Goal: Task Accomplishment & Management: Manage account settings

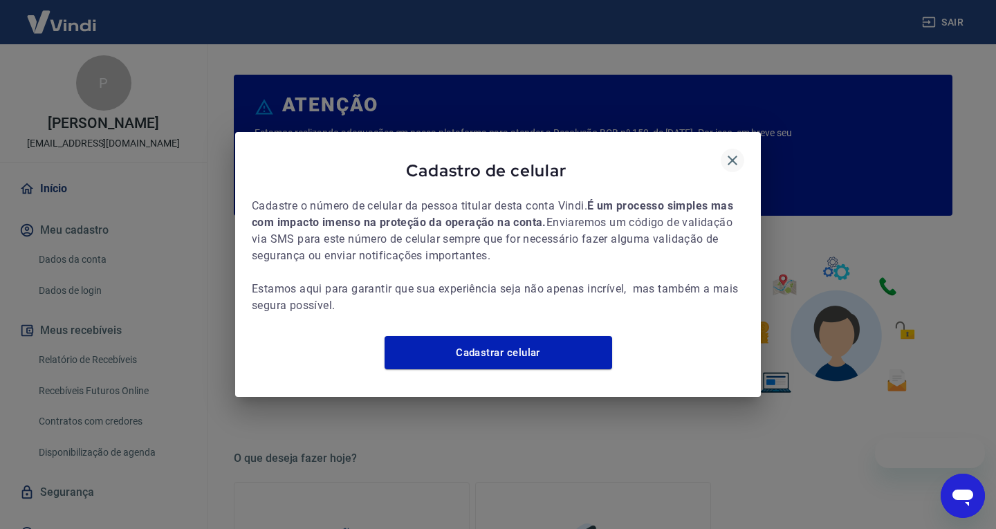
click at [734, 152] on icon "button" at bounding box center [732, 160] width 17 height 17
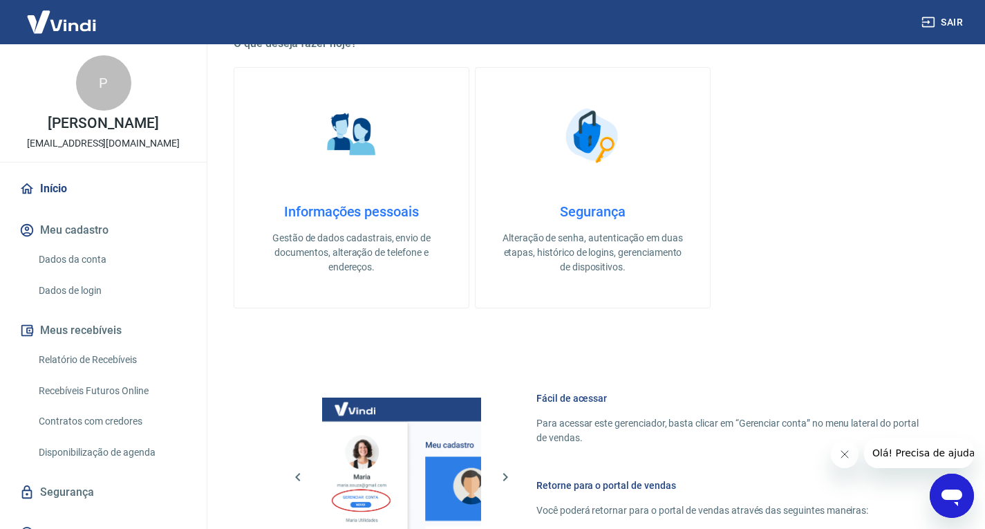
scroll to position [720, 0]
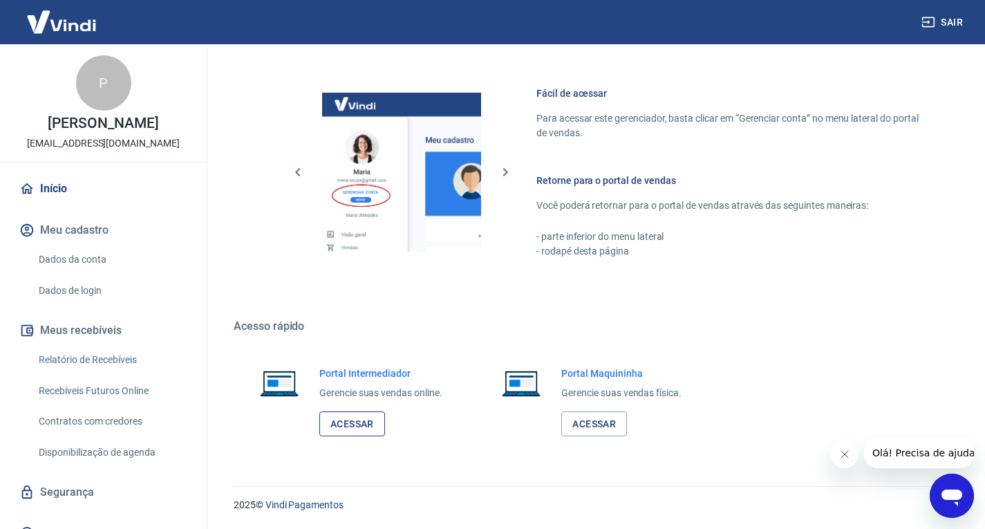
click at [355, 422] on link "Acessar" at bounding box center [352, 424] width 66 height 26
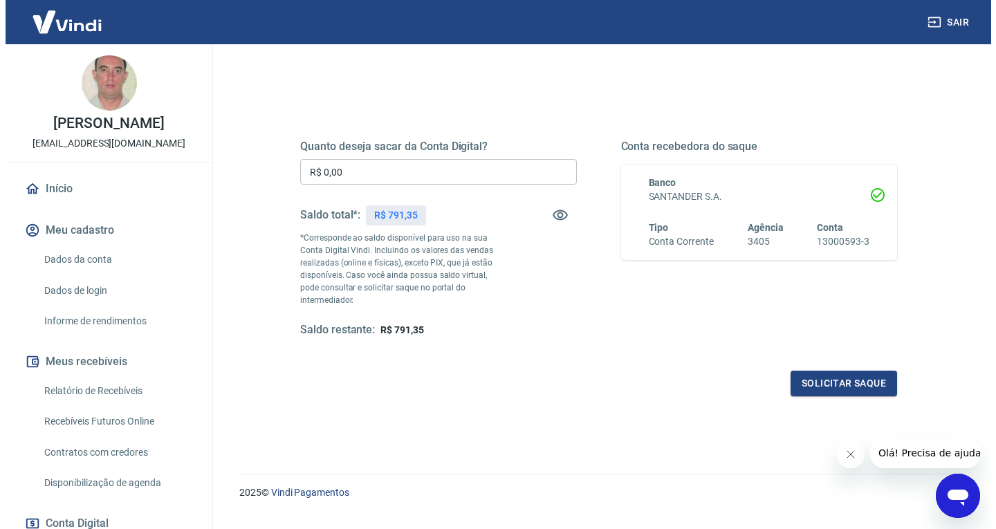
scroll to position [155, 0]
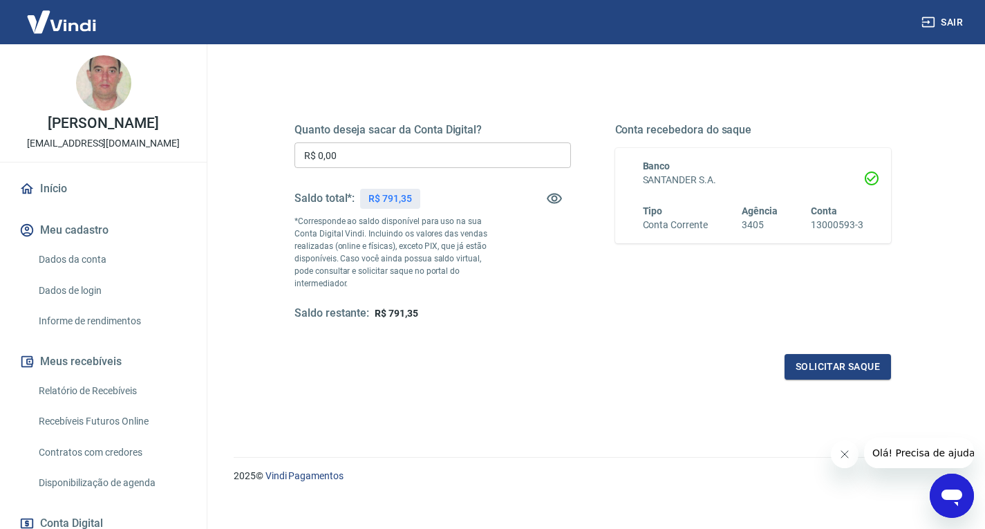
click at [364, 155] on input "R$ 0,00" at bounding box center [433, 155] width 277 height 26
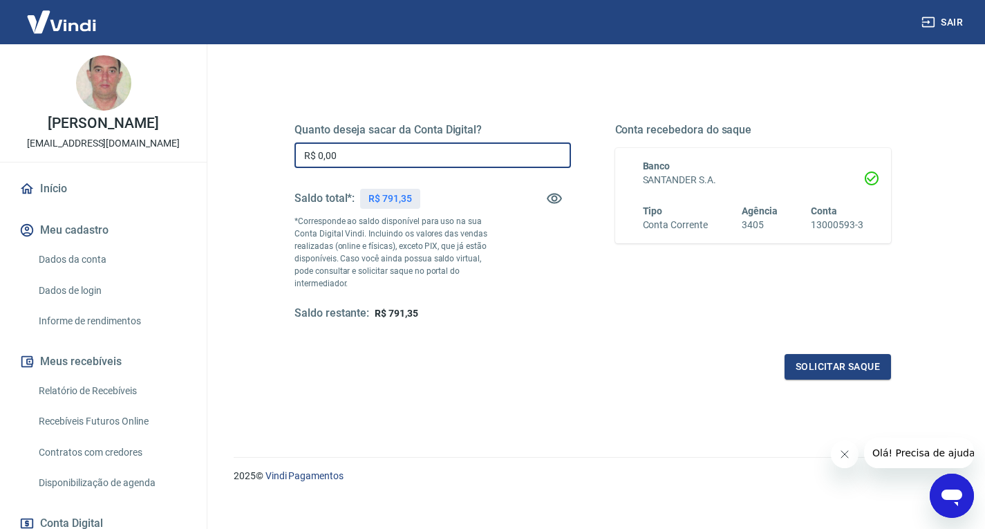
click at [364, 155] on input "R$ 0,00" at bounding box center [433, 155] width 277 height 26
type input "R$ 790,00"
click at [810, 354] on button "Solicitar saque" at bounding box center [838, 367] width 106 height 26
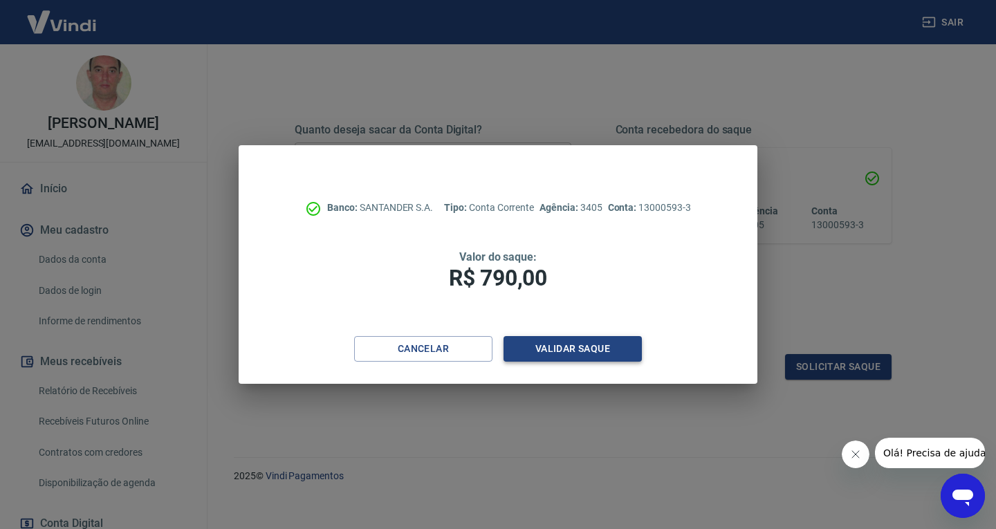
click at [600, 349] on button "Validar saque" at bounding box center [572, 349] width 138 height 26
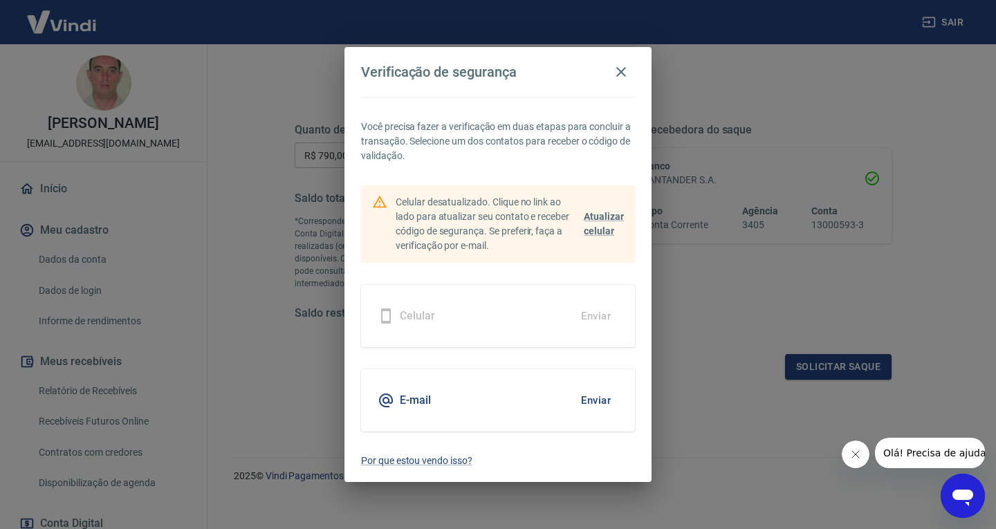
click at [458, 391] on div "E-mail Enviar" at bounding box center [498, 400] width 274 height 62
click at [588, 397] on button "Enviar" at bounding box center [595, 400] width 45 height 29
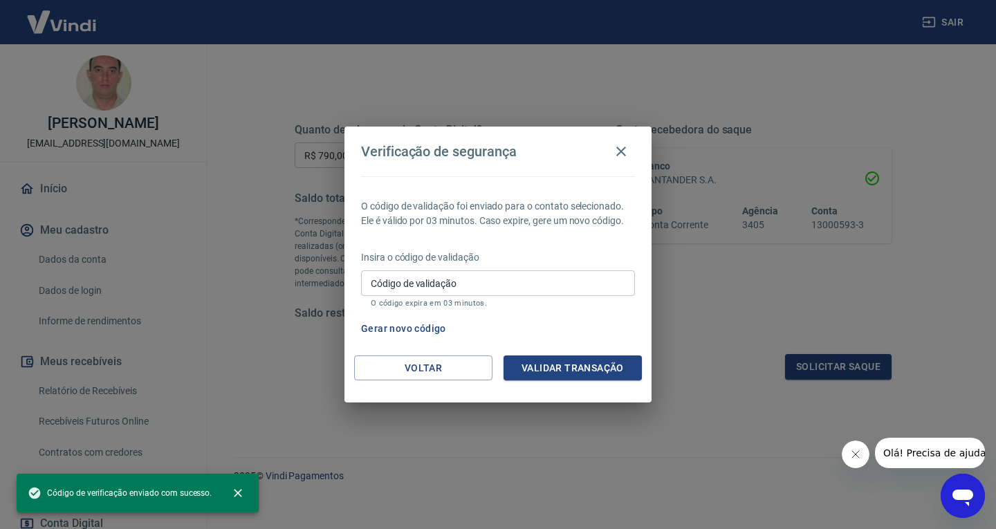
click at [434, 284] on input "Código de validação" at bounding box center [498, 283] width 274 height 26
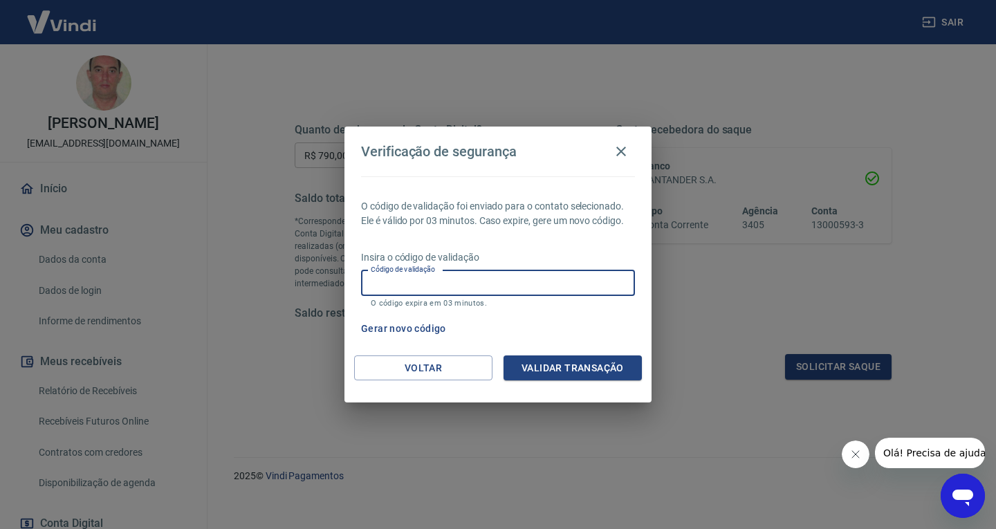
paste input "855418"
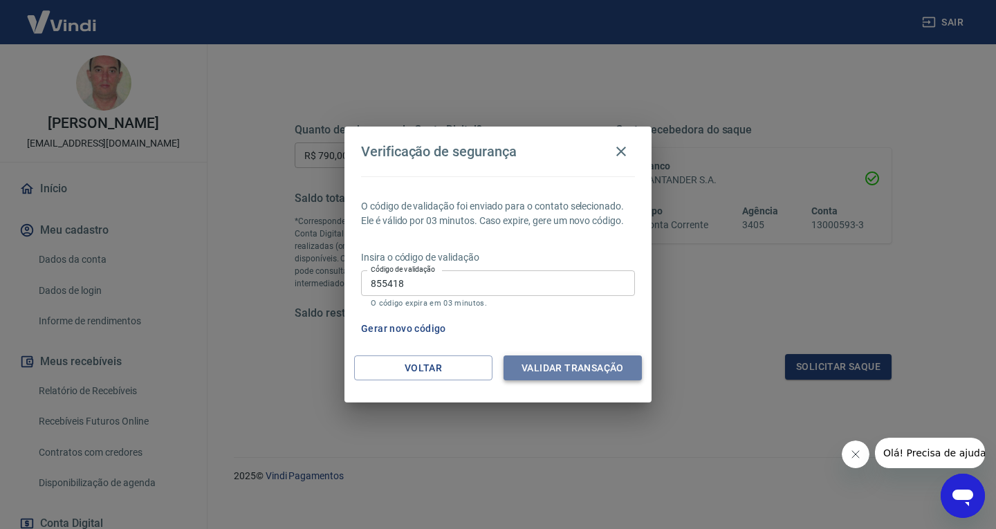
click at [562, 364] on button "Validar transação" at bounding box center [572, 368] width 138 height 26
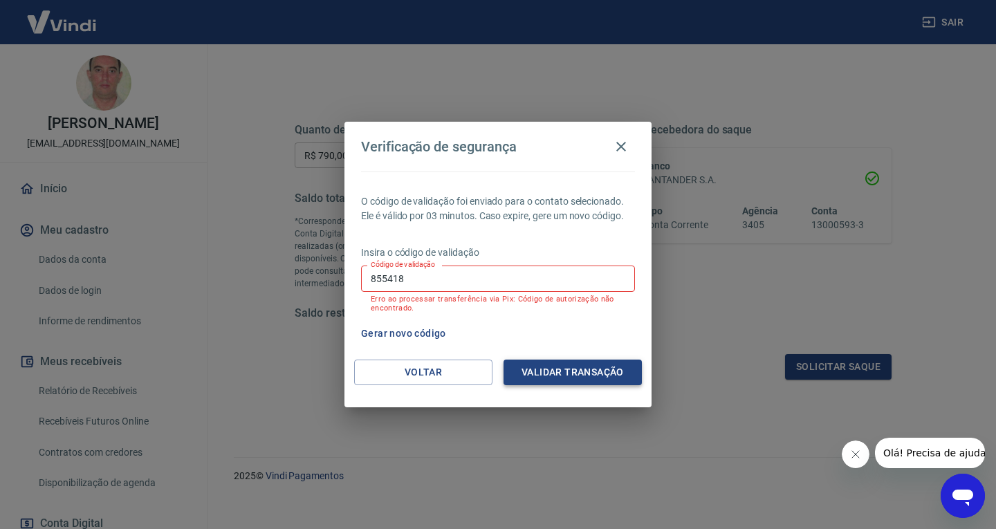
click at [562, 375] on button "Validar transação" at bounding box center [572, 373] width 138 height 26
click at [387, 330] on button "Gerar novo código" at bounding box center [403, 334] width 96 height 26
click at [440, 275] on input "855418" at bounding box center [498, 279] width 274 height 26
paste input "381304"
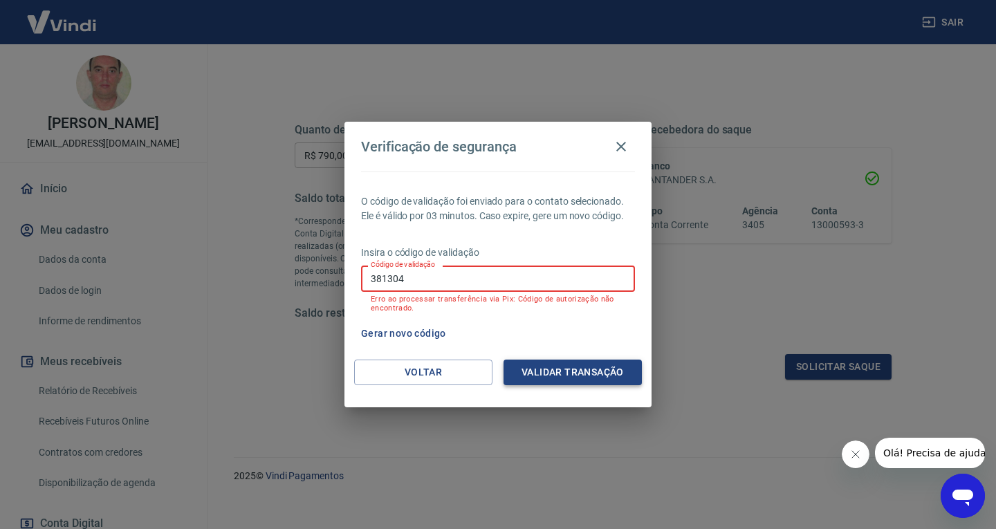
type input "381304"
click at [604, 370] on button "Validar transação" at bounding box center [572, 373] width 138 height 26
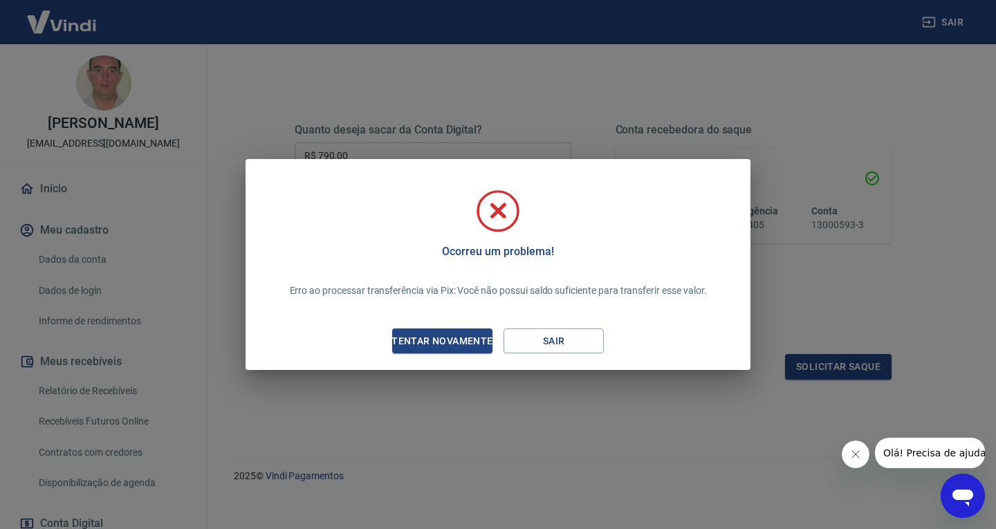
click at [466, 337] on div "Tentar novamente" at bounding box center [442, 341] width 134 height 17
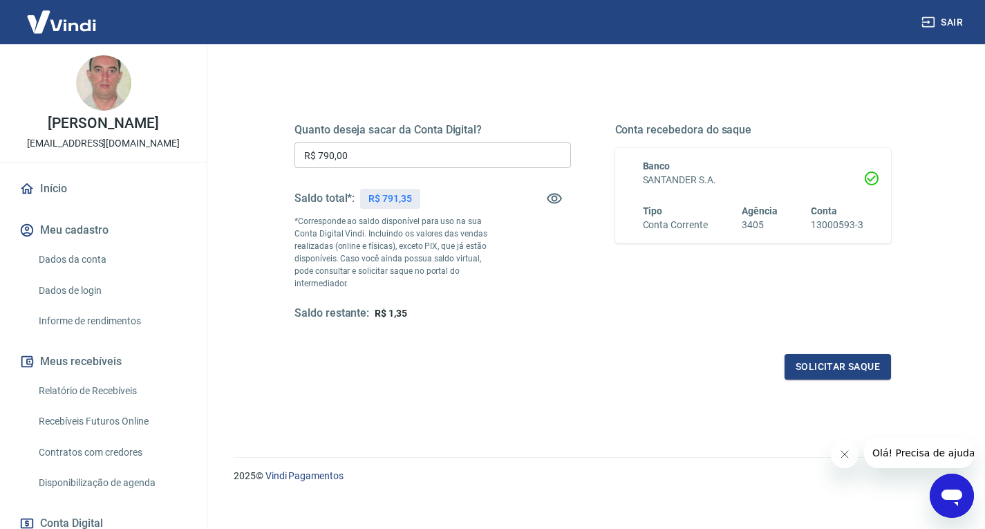
click at [377, 158] on input "R$ 790,00" at bounding box center [433, 155] width 277 height 26
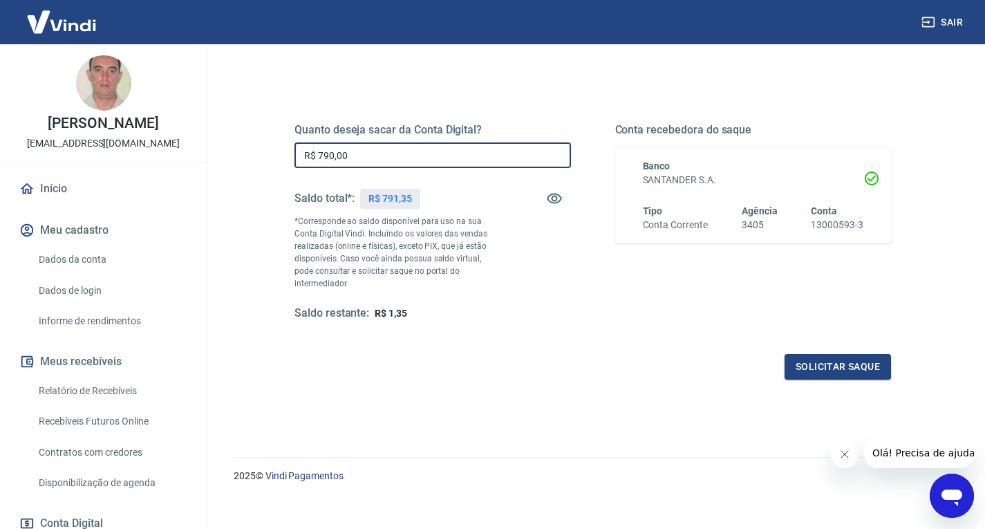
click at [377, 158] on input "R$ 790,00" at bounding box center [433, 155] width 277 height 26
type input "R$ 700,00"
click at [830, 354] on button "Solicitar saque" at bounding box center [838, 367] width 106 height 26
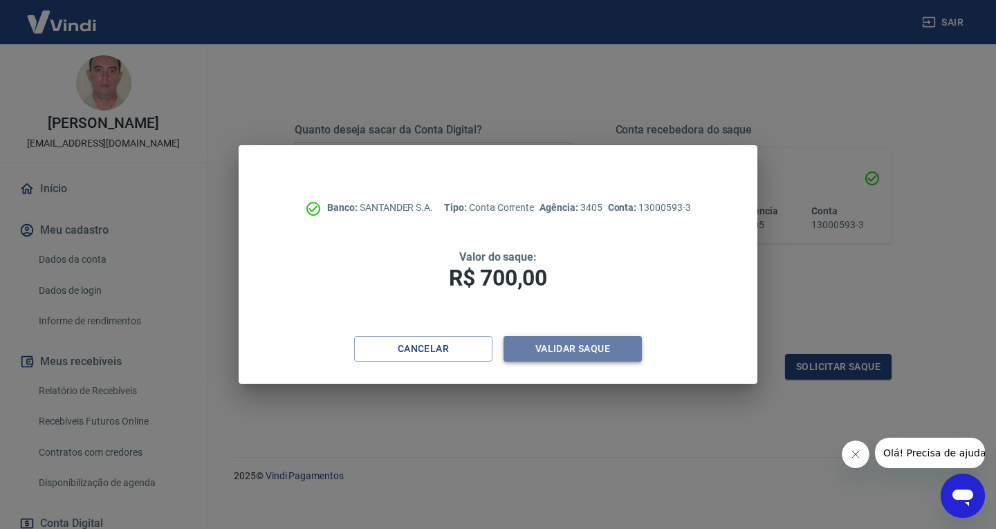
click at [566, 349] on button "Validar saque" at bounding box center [572, 349] width 138 height 26
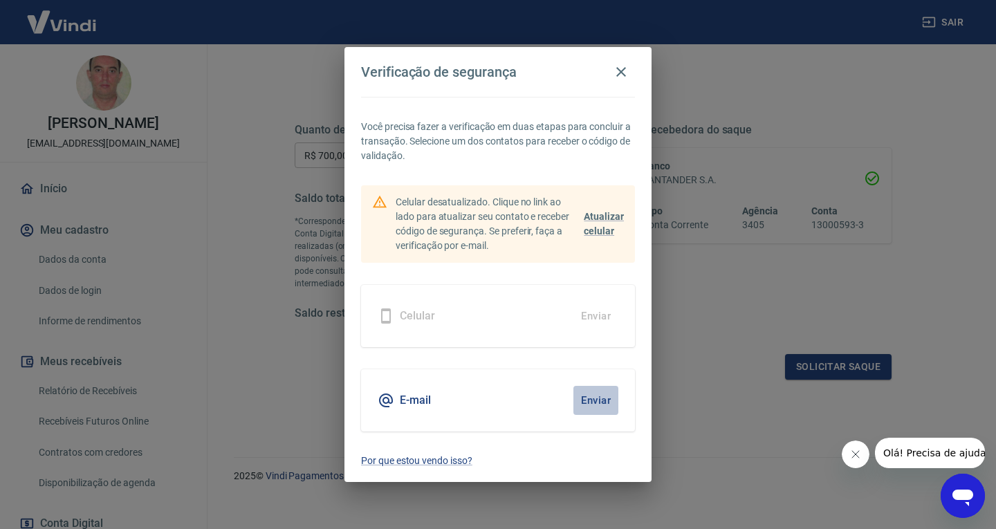
click at [595, 398] on button "Enviar" at bounding box center [595, 400] width 45 height 29
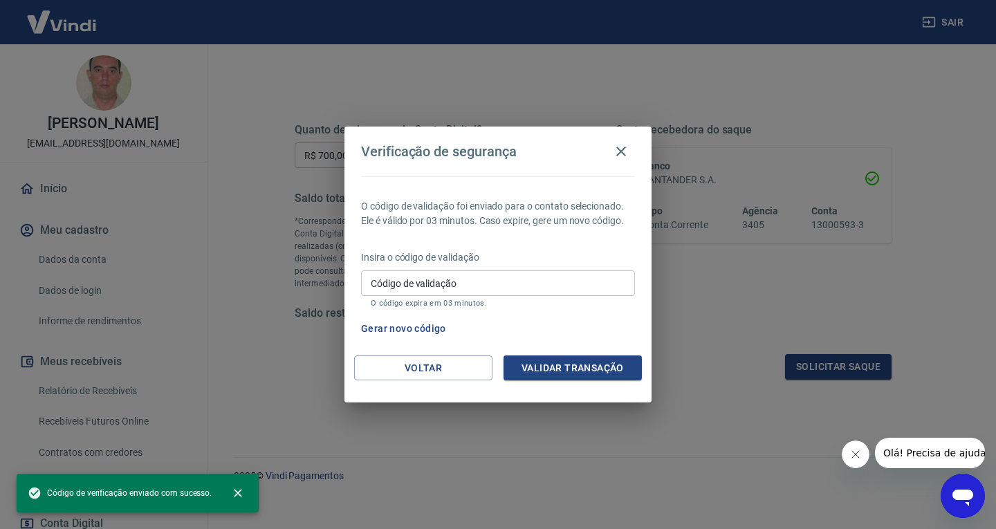
click at [509, 272] on input "Código de validação" at bounding box center [498, 283] width 274 height 26
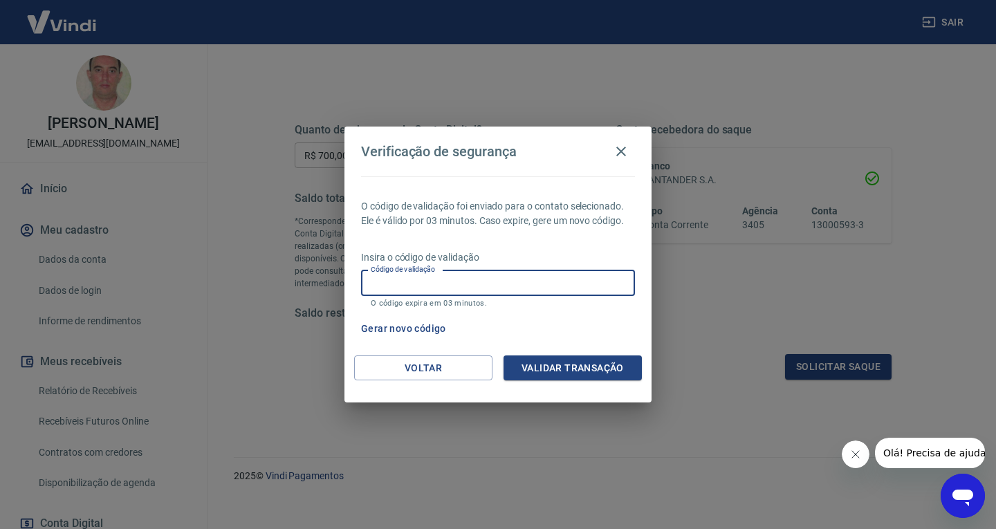
paste input "246623"
type input "246623"
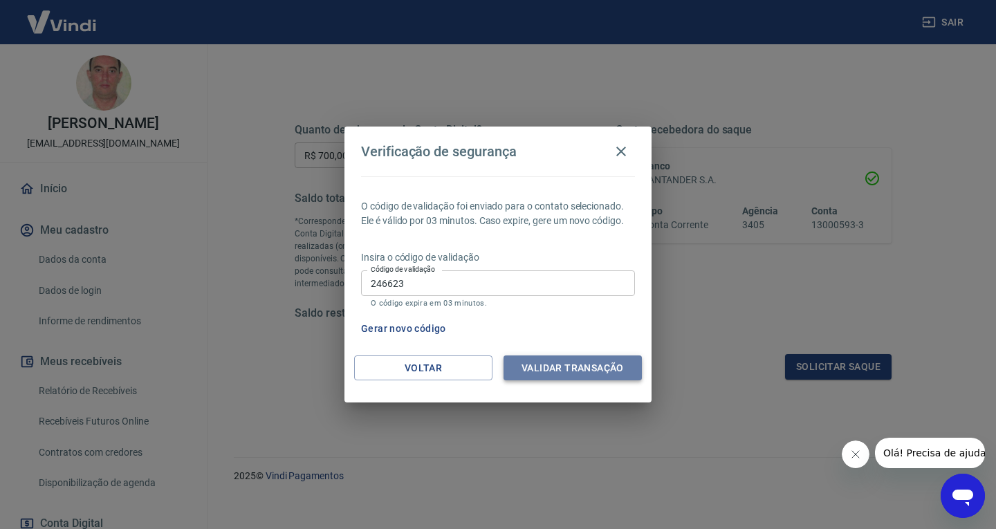
click at [591, 362] on button "Validar transação" at bounding box center [572, 368] width 138 height 26
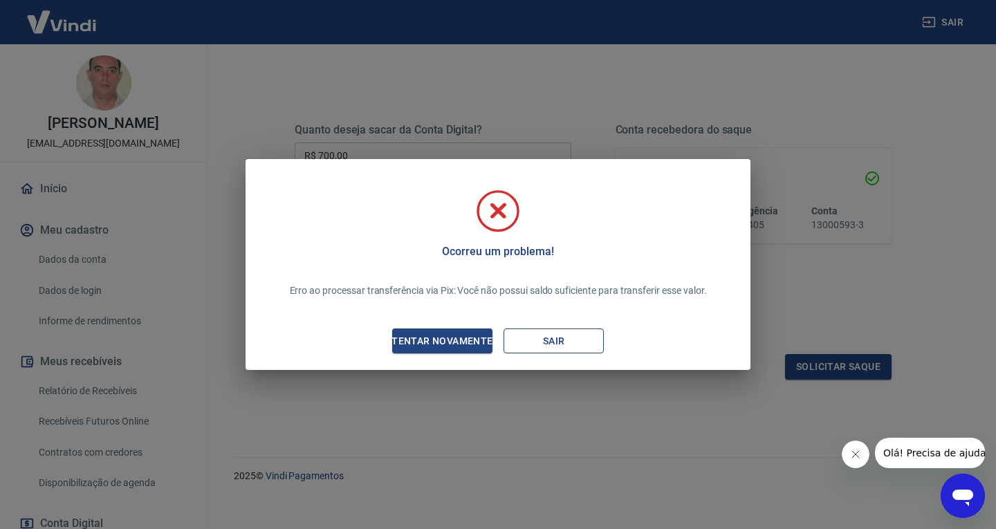
click at [530, 338] on button "Sair" at bounding box center [553, 341] width 100 height 26
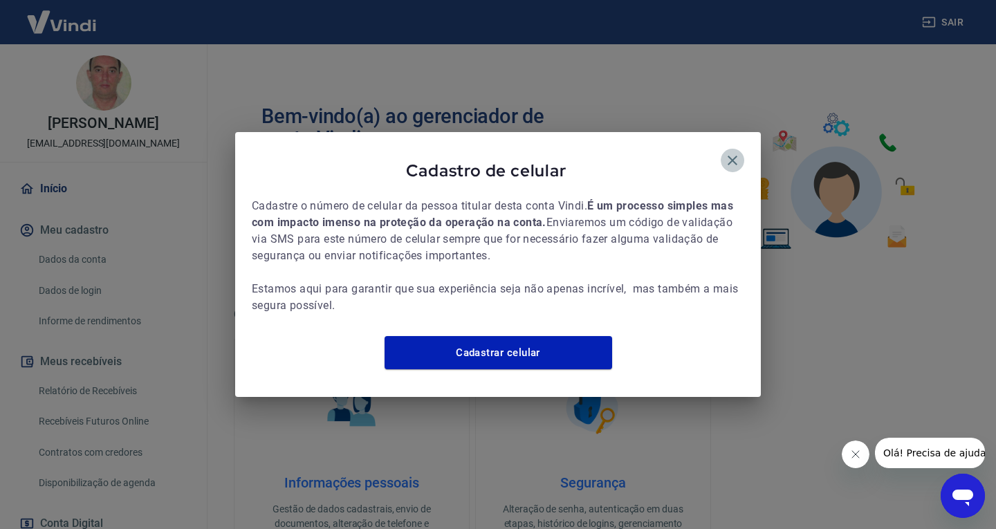
click at [725, 151] on button "button" at bounding box center [733, 161] width 24 height 24
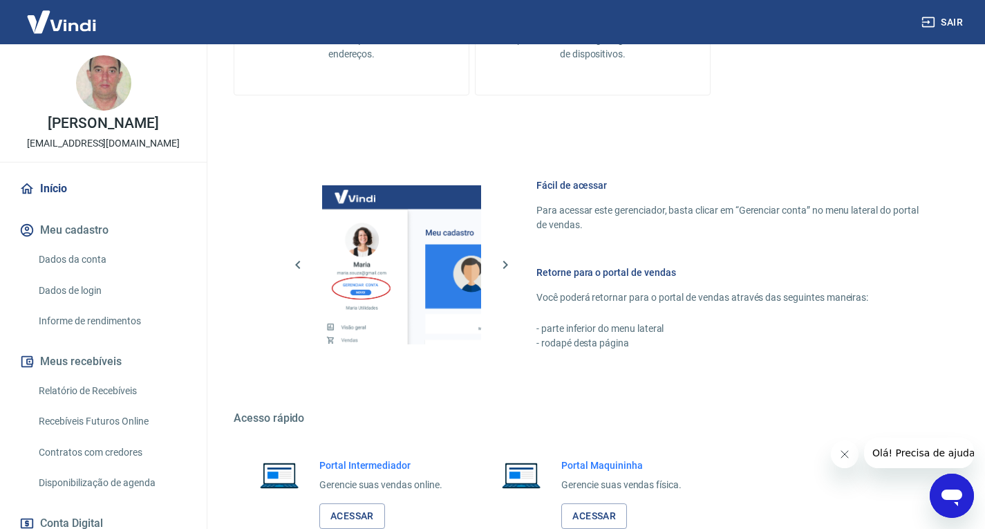
scroll to position [577, 0]
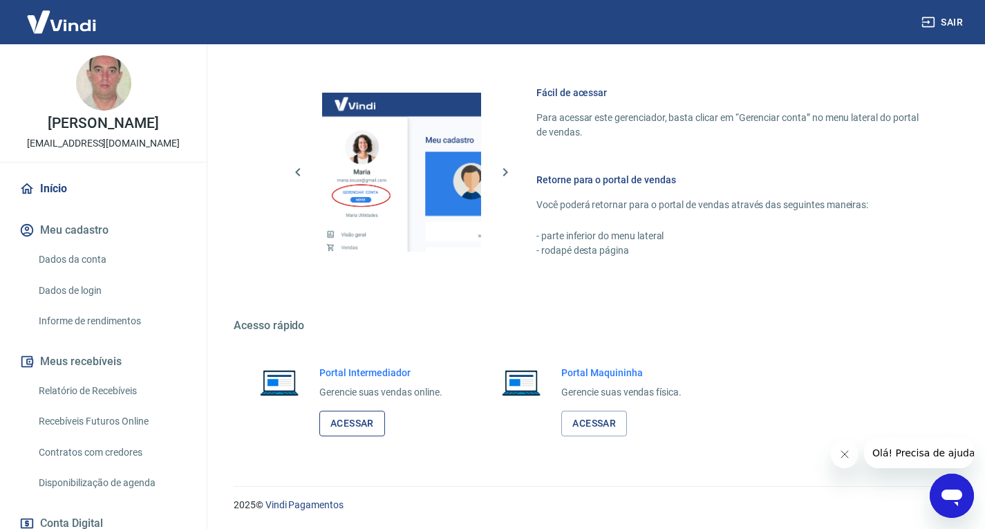
click at [346, 418] on link "Acessar" at bounding box center [352, 424] width 66 height 26
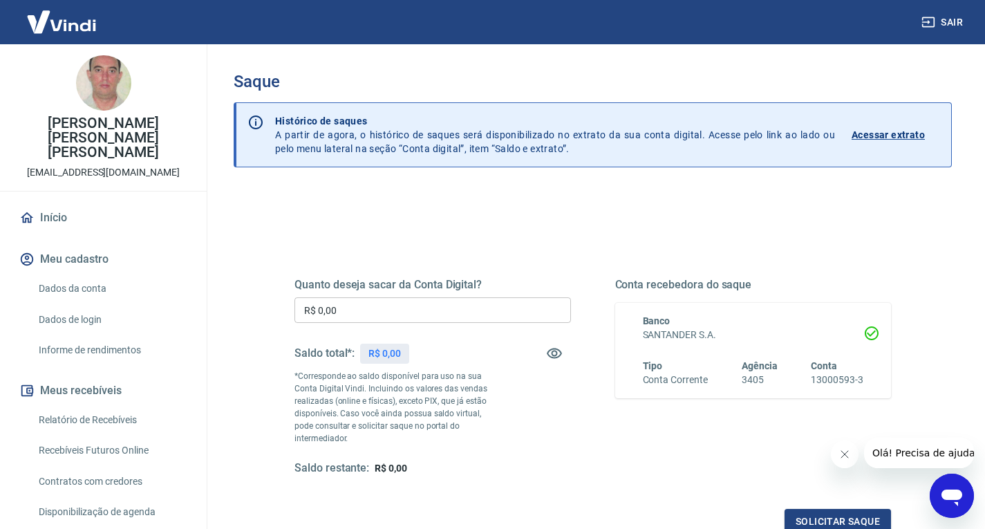
scroll to position [138, 0]
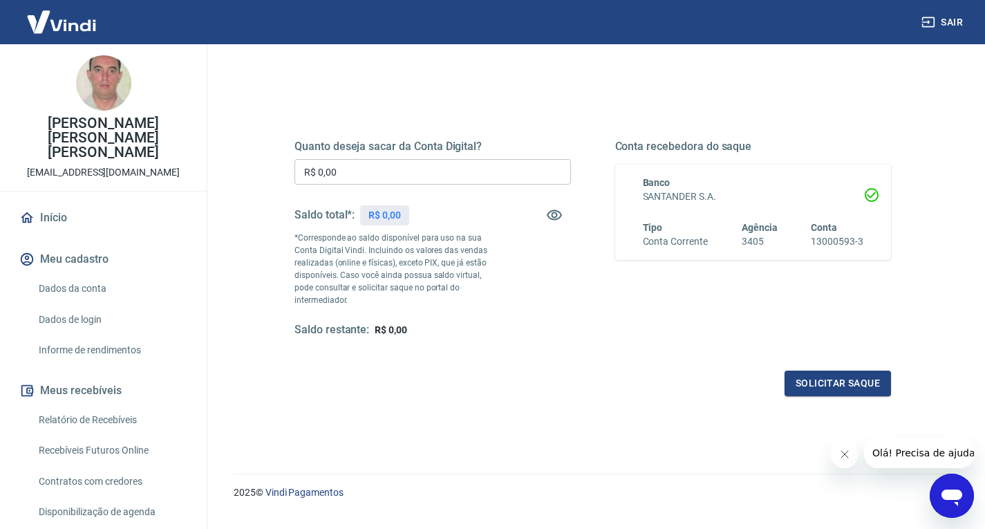
click at [839, 449] on icon "Fechar mensagem da empresa" at bounding box center [844, 454] width 11 height 11
